Goal: Information Seeking & Learning: Learn about a topic

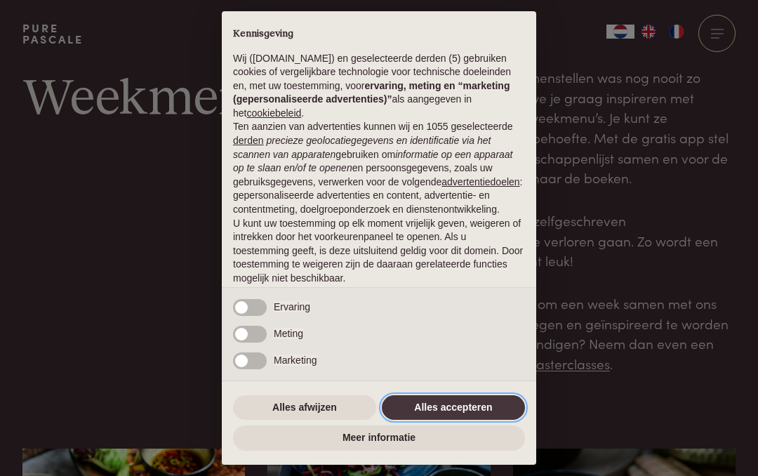
click at [495, 413] on button "Alles accepteren" at bounding box center [453, 407] width 143 height 25
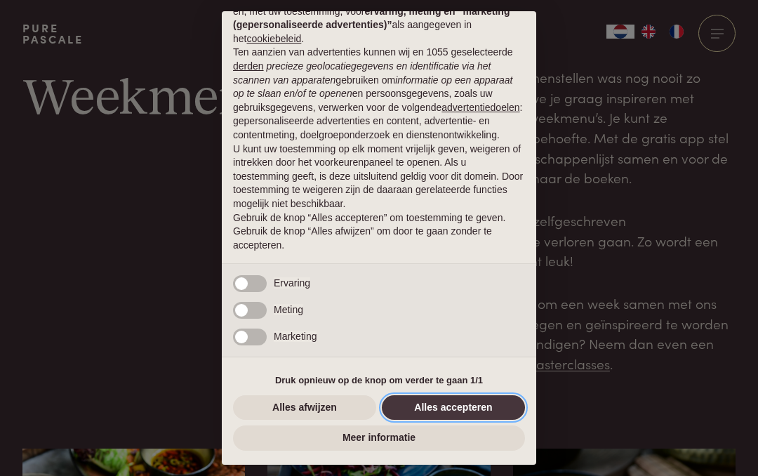
click at [493, 406] on button "Alles accepteren" at bounding box center [453, 407] width 143 height 25
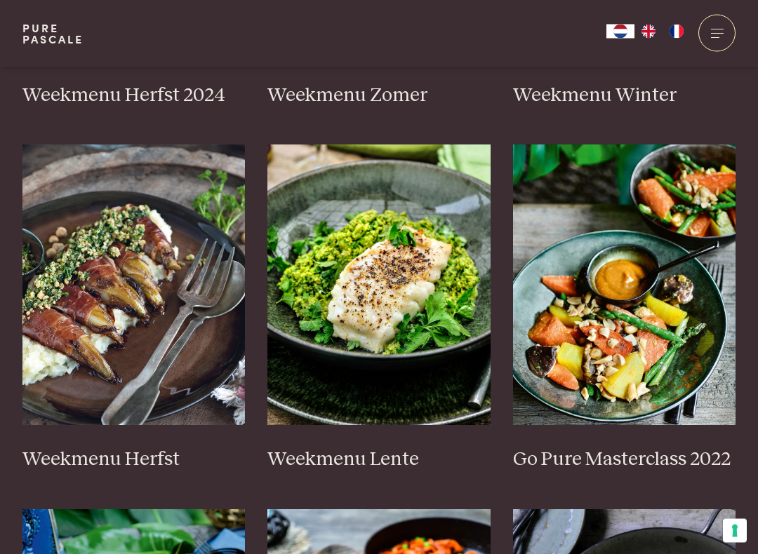
scroll to position [668, 0]
click at [152, 336] on img at bounding box center [133, 285] width 223 height 281
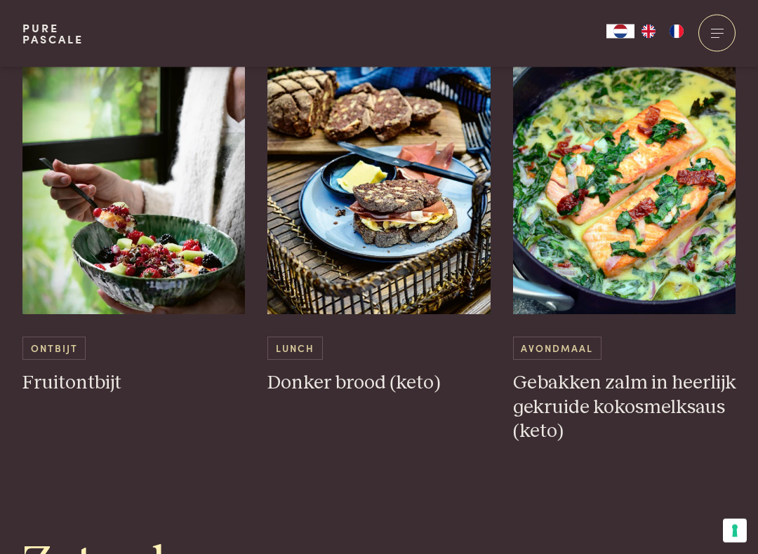
scroll to position [3050, 0]
click at [388, 194] on img at bounding box center [378, 174] width 223 height 281
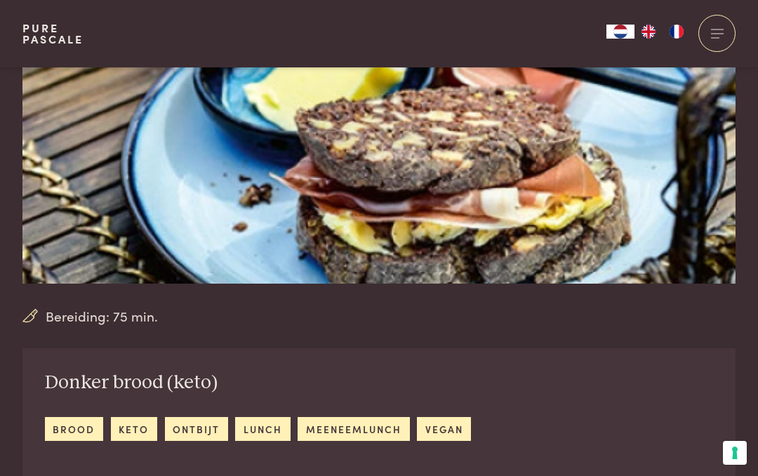
scroll to position [211, 0]
